Goal: Task Accomplishment & Management: Manage account settings

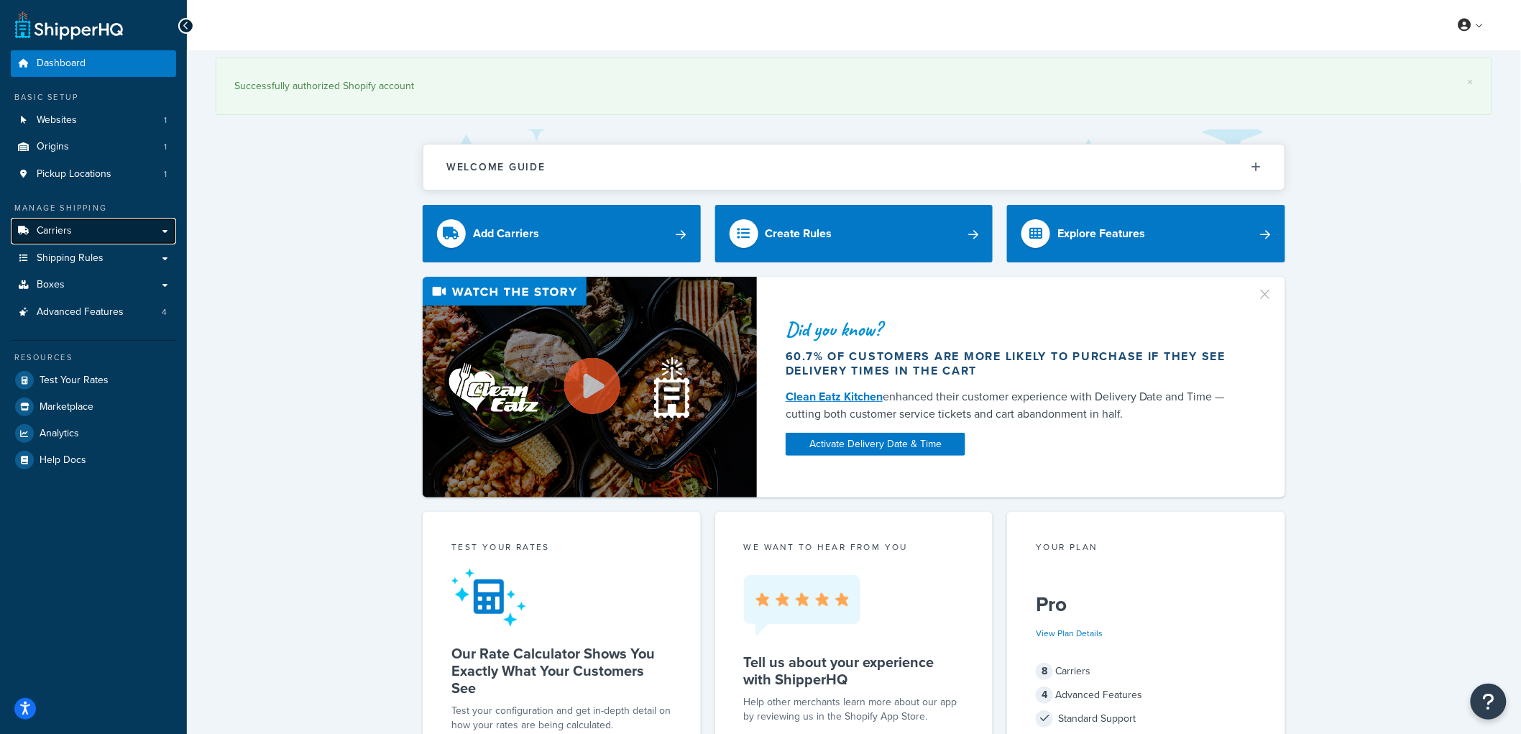
click at [116, 232] on link "Carriers" at bounding box center [93, 231] width 165 height 27
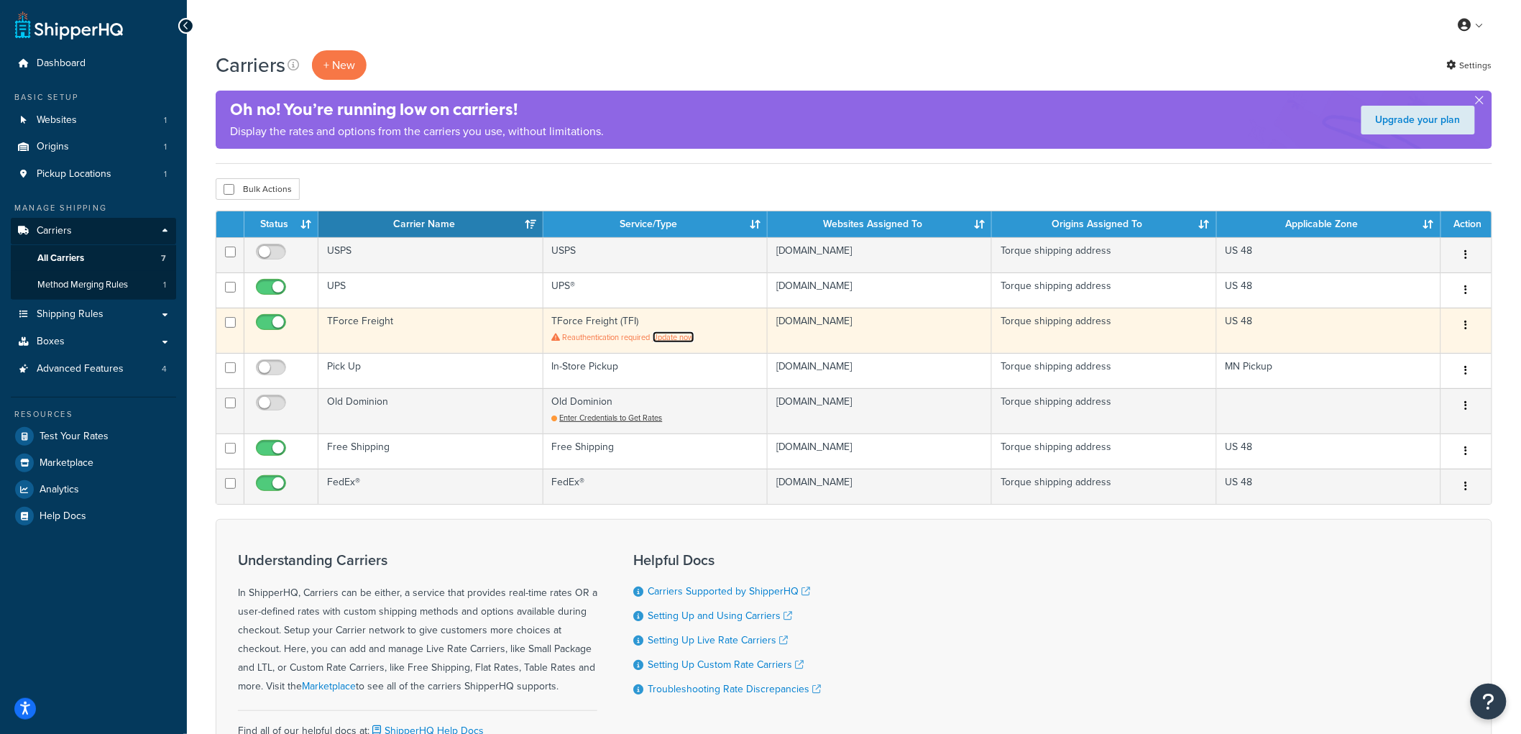
click at [670, 336] on link "Update now" at bounding box center [674, 337] width 42 height 12
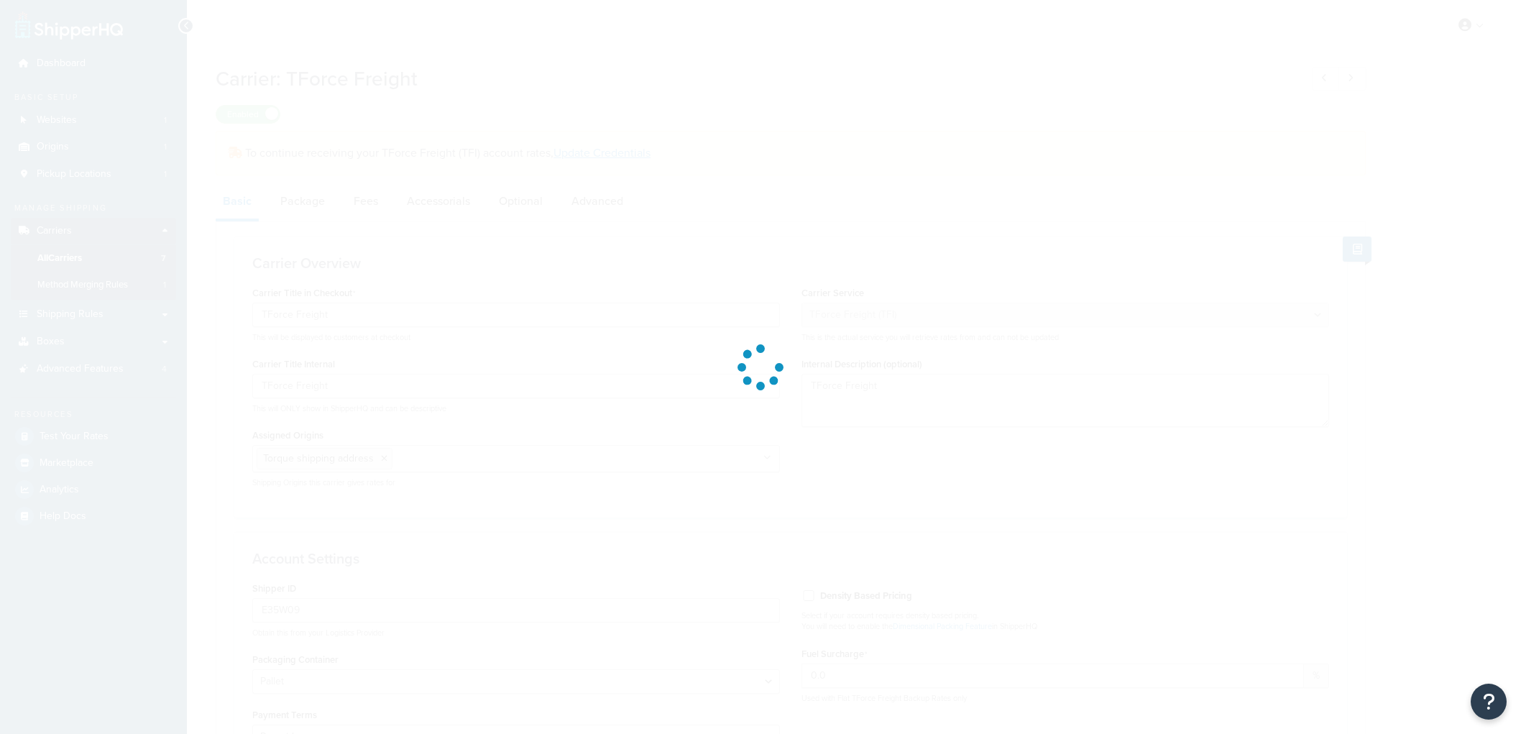
select select "upsFreight"
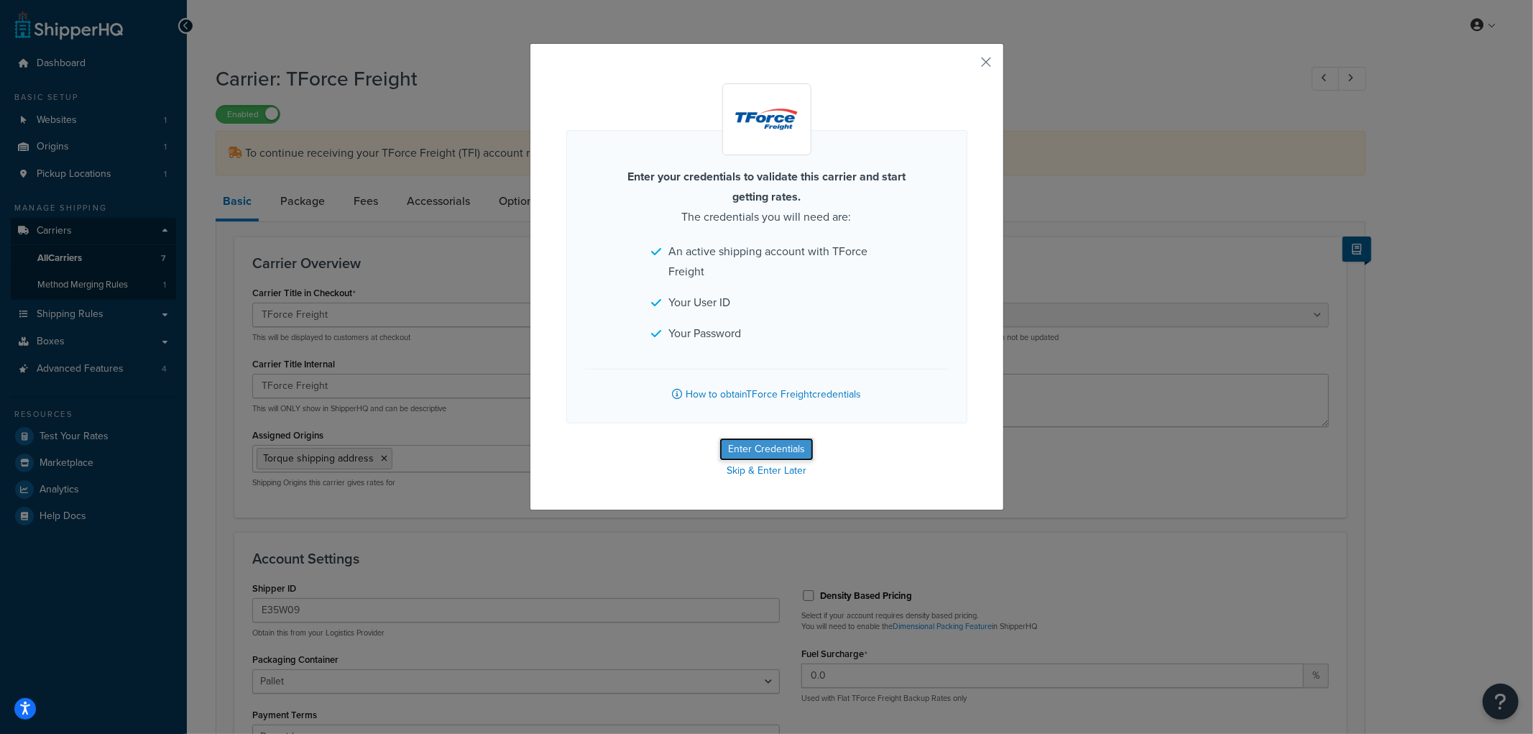
click at [749, 442] on button "Enter Credentials" at bounding box center [767, 449] width 94 height 23
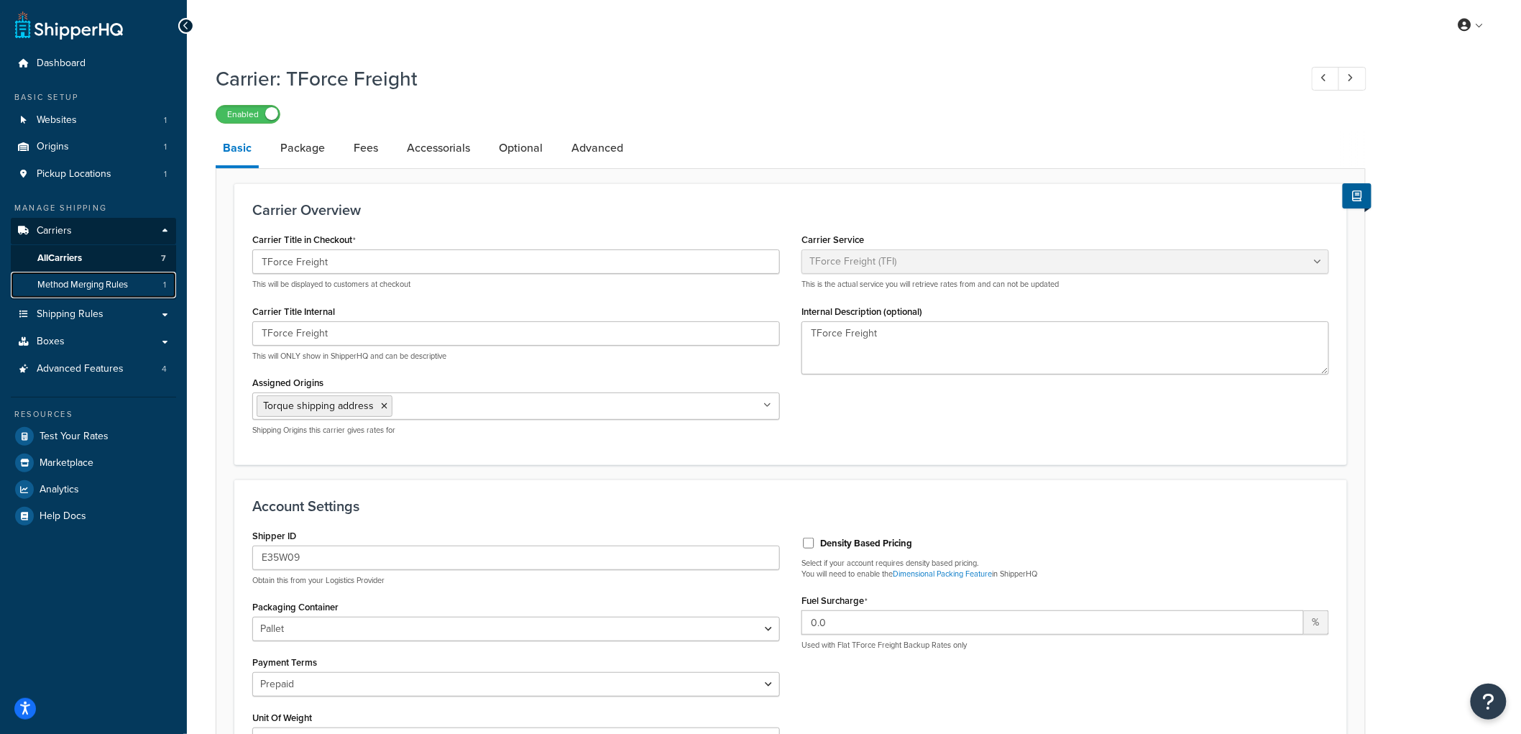
click at [73, 284] on span "Method Merging Rules" at bounding box center [82, 285] width 91 height 12
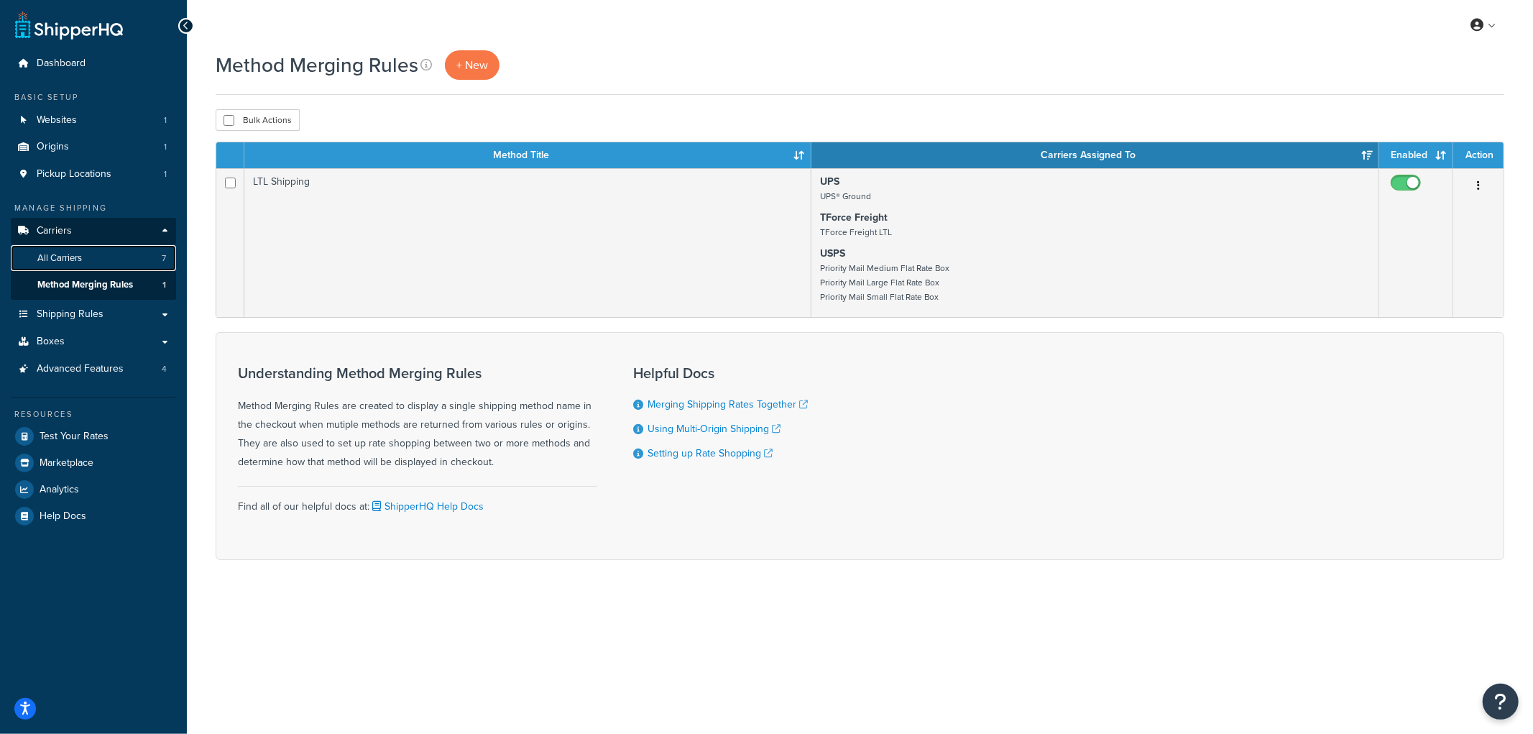
click at [69, 262] on span "All Carriers" at bounding box center [59, 258] width 45 height 12
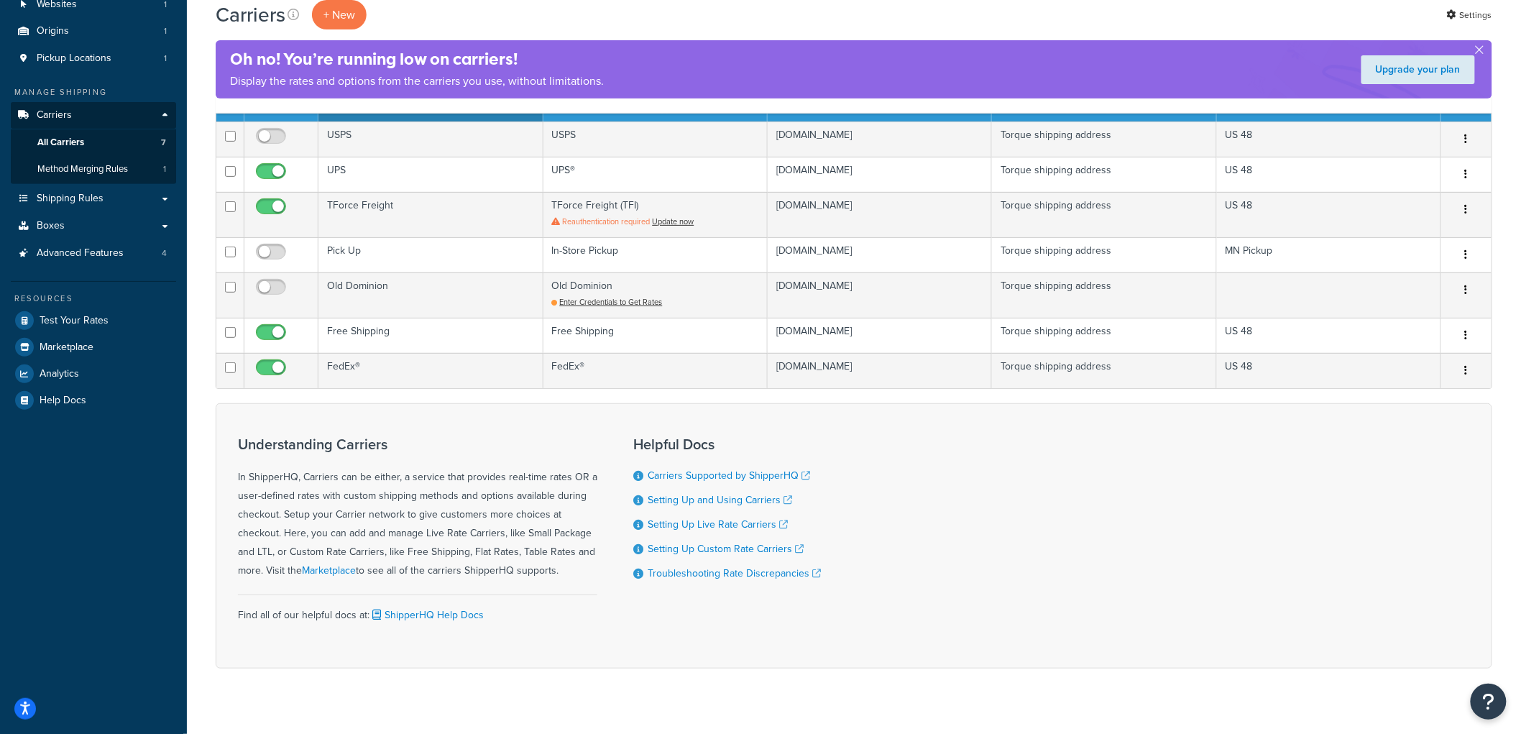
scroll to position [137, 0]
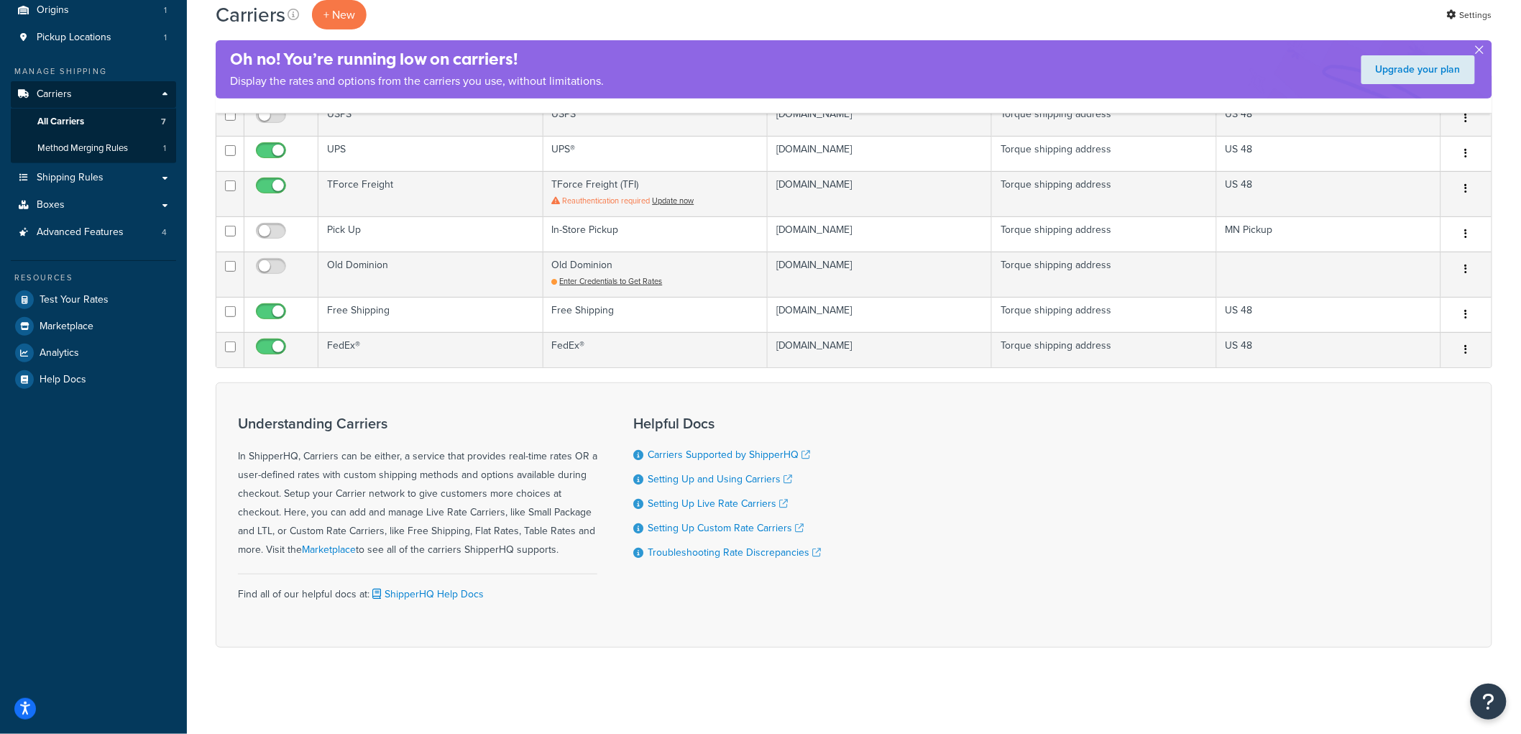
click at [1479, 51] on button "button" at bounding box center [1480, 53] width 4 height 4
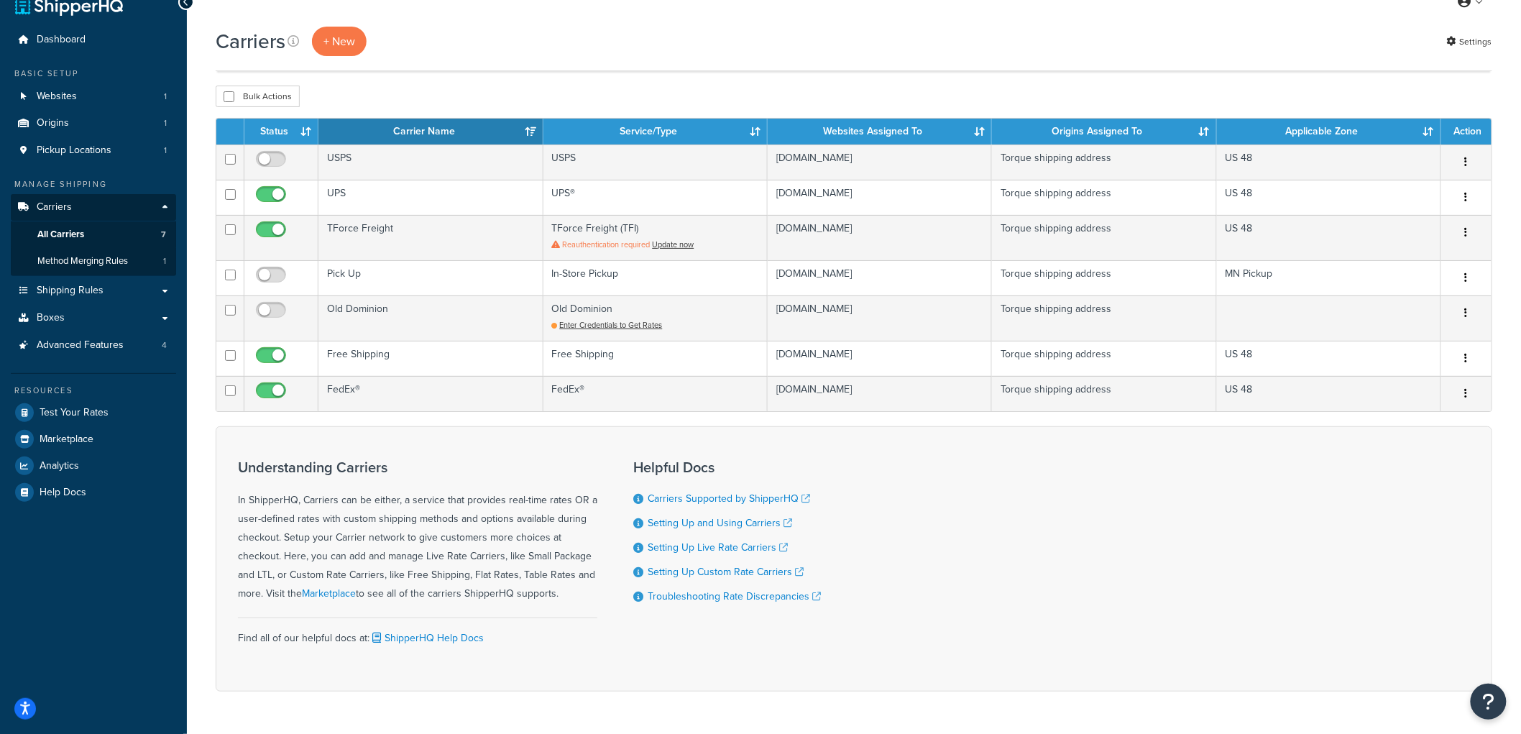
scroll to position [0, 0]
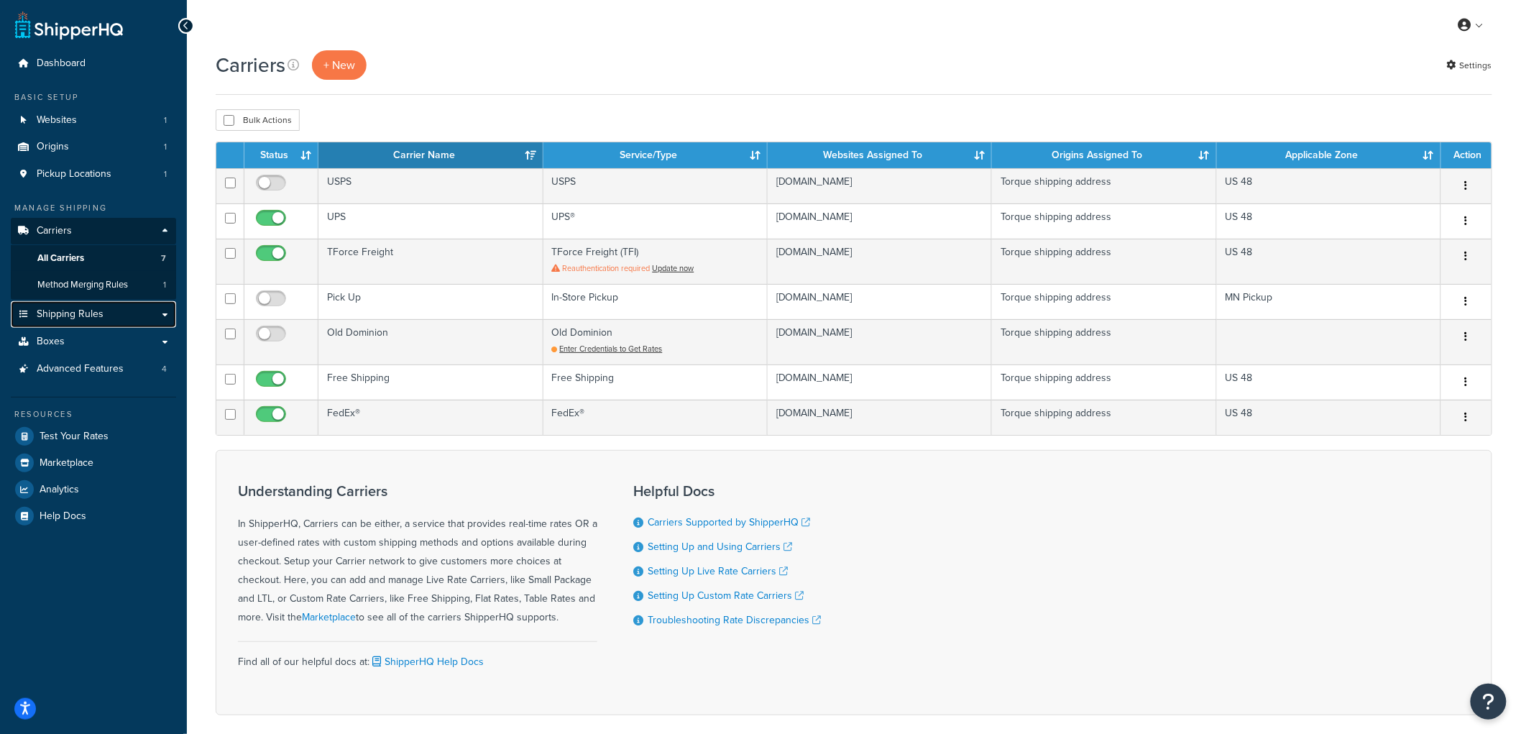
click at [75, 312] on span "Shipping Rules" at bounding box center [70, 314] width 67 height 12
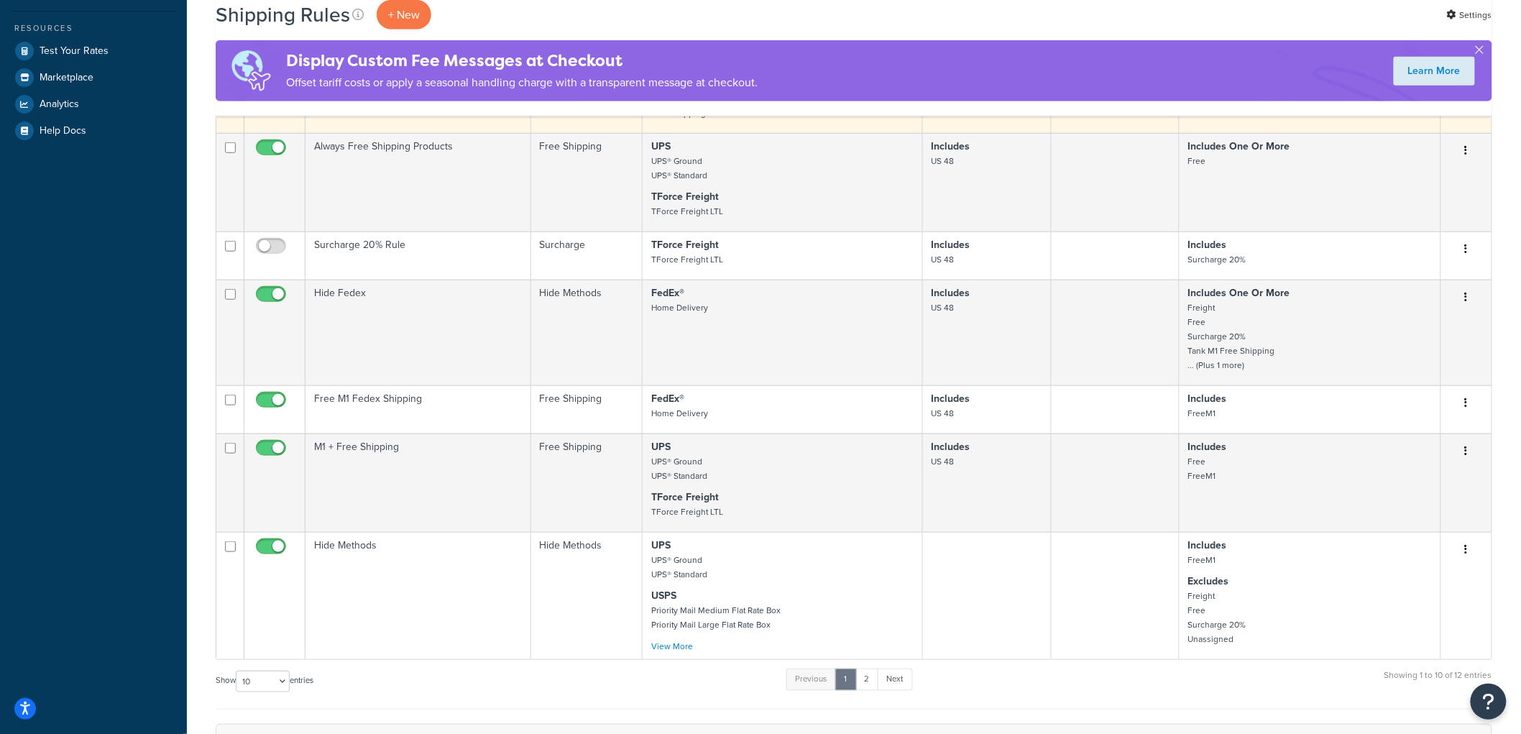
scroll to position [479, 0]
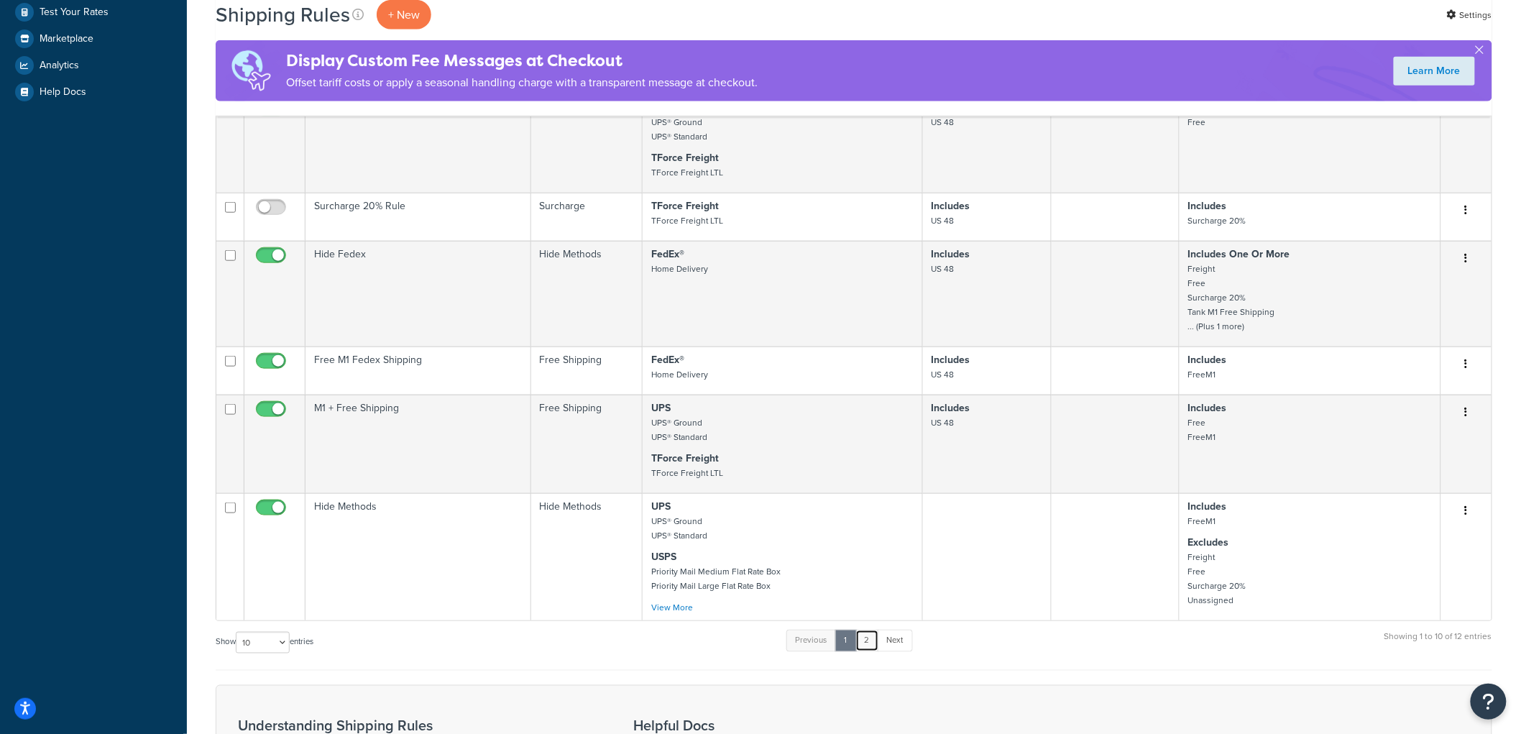
click at [872, 638] on link "2" at bounding box center [867, 641] width 24 height 22
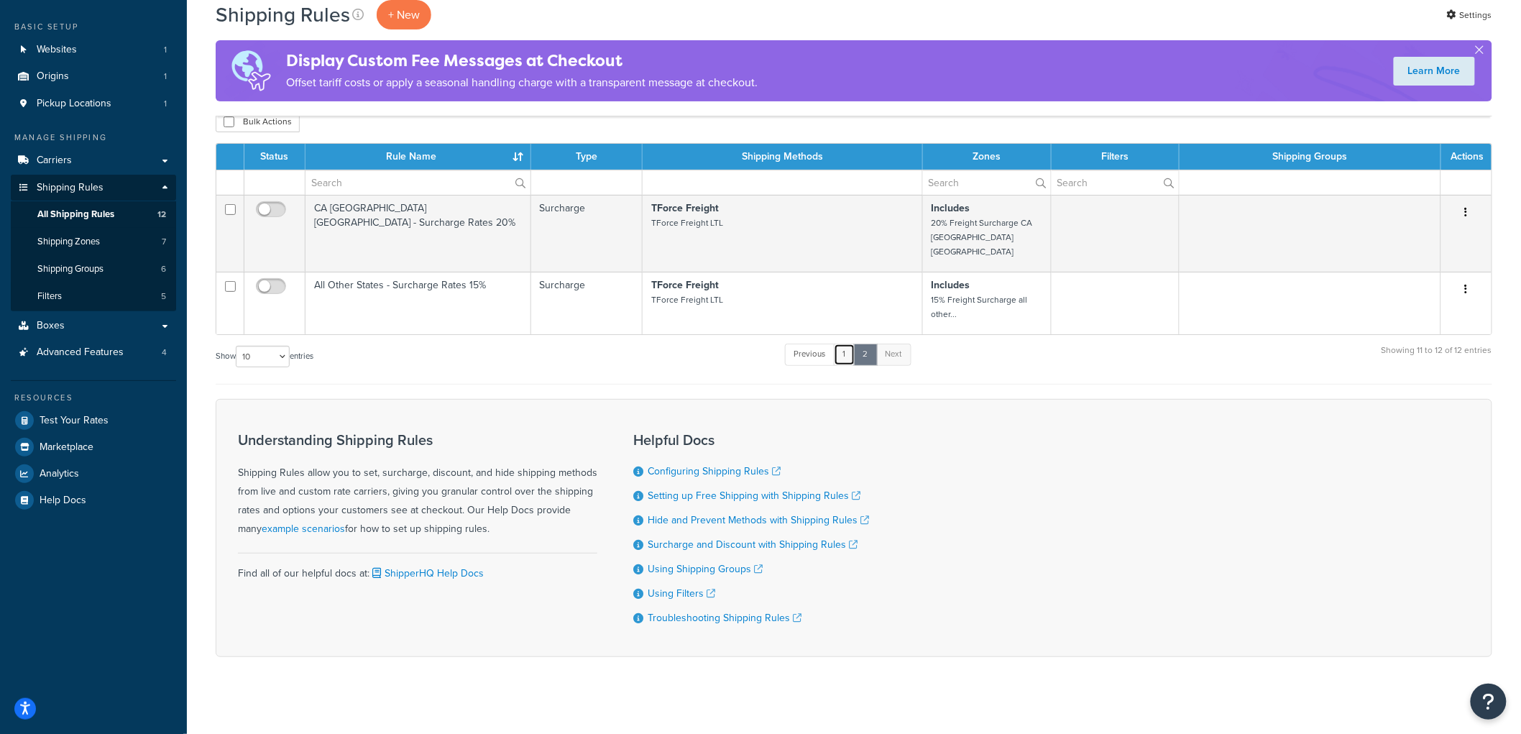
click at [843, 345] on link "1" at bounding box center [845, 355] width 22 height 22
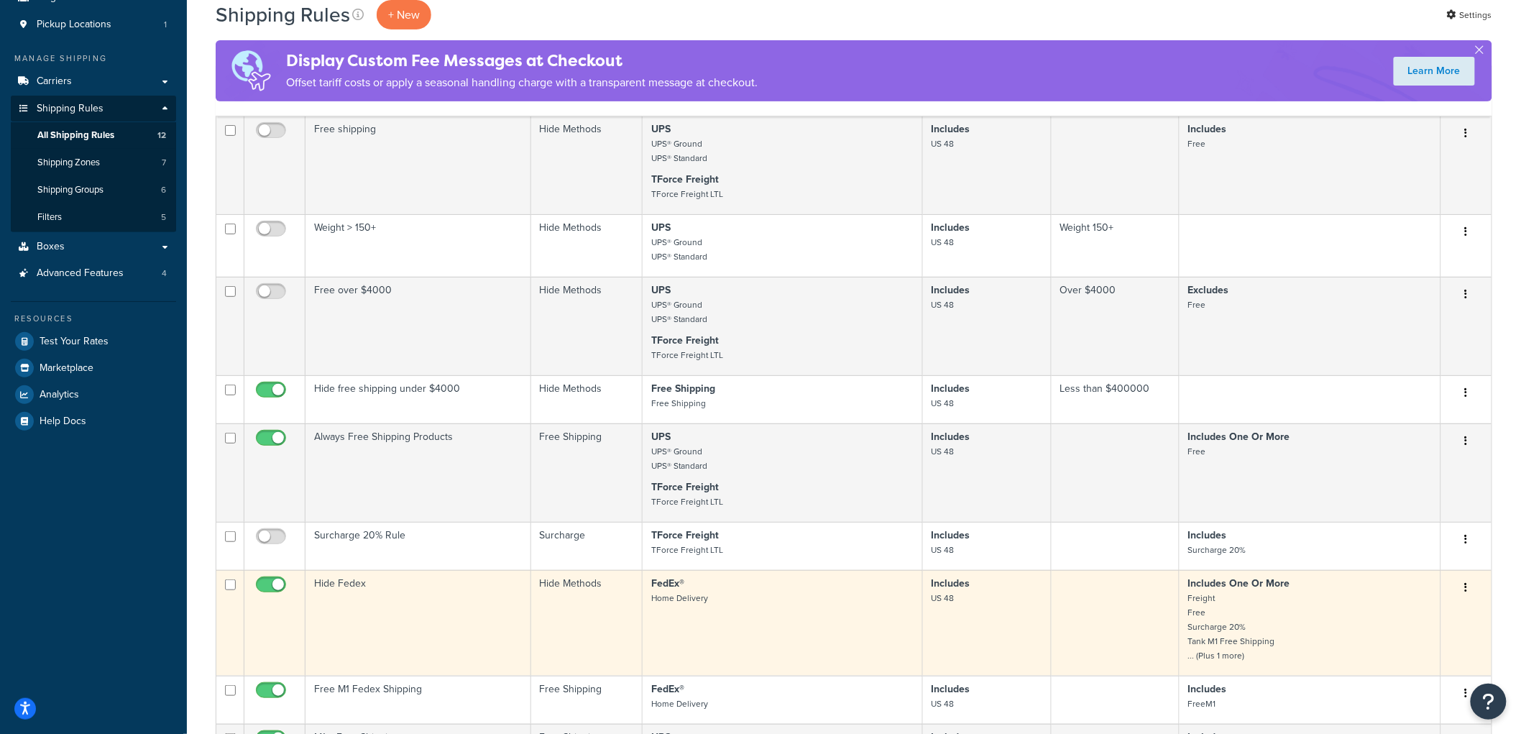
scroll to position [0, 0]
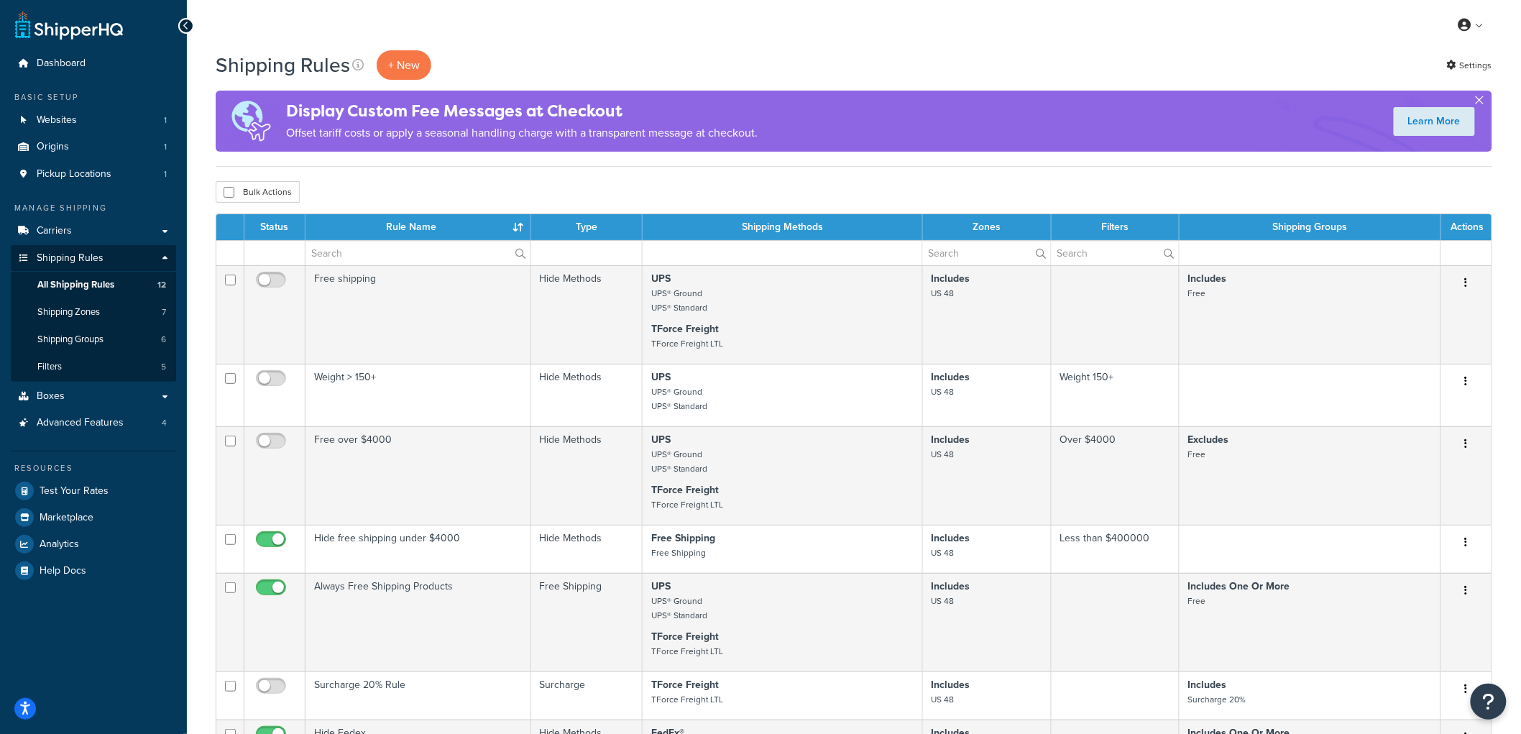
click at [1478, 101] on button "button" at bounding box center [1480, 103] width 4 height 4
